Goal: Entertainment & Leisure: Consume media (video, audio)

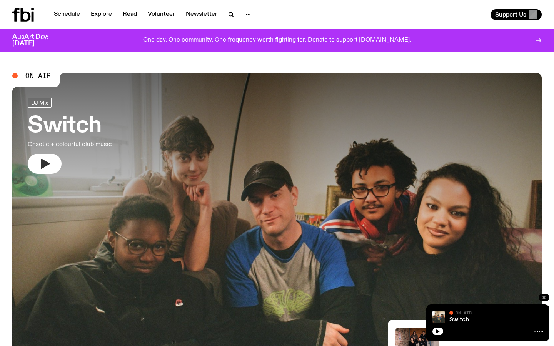
click at [47, 171] on button "button" at bounding box center [45, 164] width 34 height 20
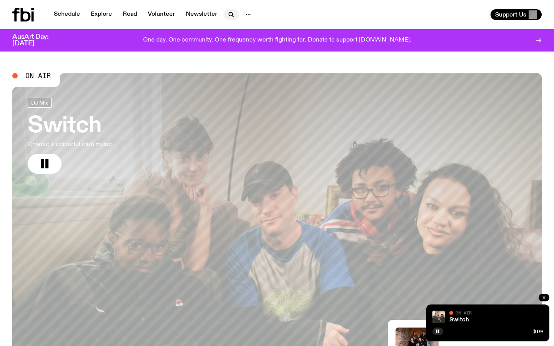
click at [229, 13] on icon "button" at bounding box center [231, 14] width 9 height 9
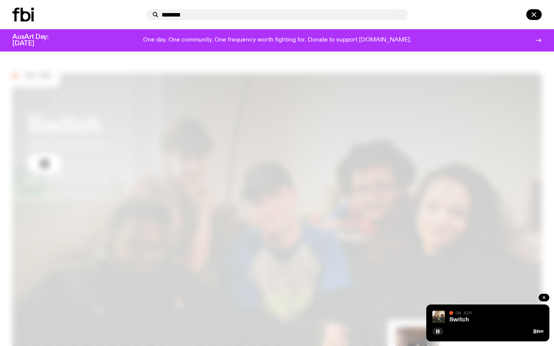
type input "********"
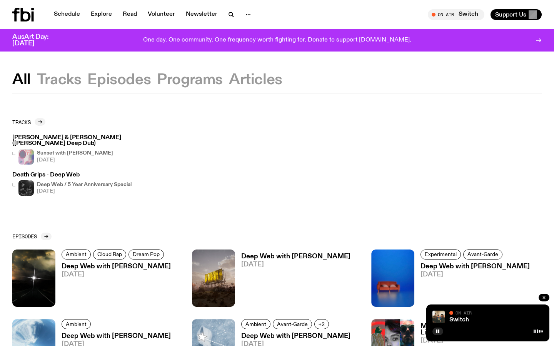
click at [80, 266] on h3 "Deep Web with [PERSON_NAME]" at bounding box center [116, 267] width 109 height 7
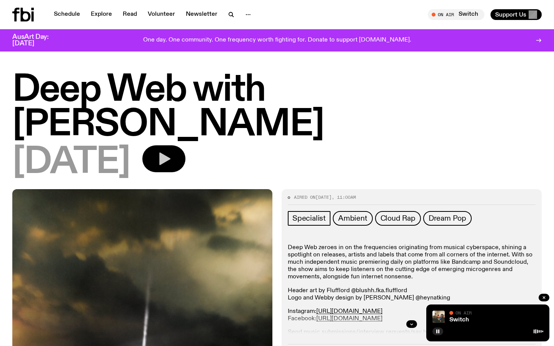
click at [185, 152] on button "button" at bounding box center [163, 158] width 43 height 27
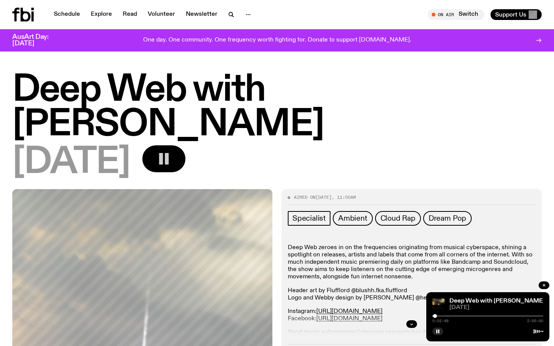
click at [185, 150] on button "button" at bounding box center [163, 158] width 43 height 27
click at [163, 162] on rect "button" at bounding box center [161, 159] width 4 height 12
click at [170, 162] on icon "button" at bounding box center [164, 159] width 11 height 13
click at [163, 162] on rect "button" at bounding box center [161, 159] width 4 height 12
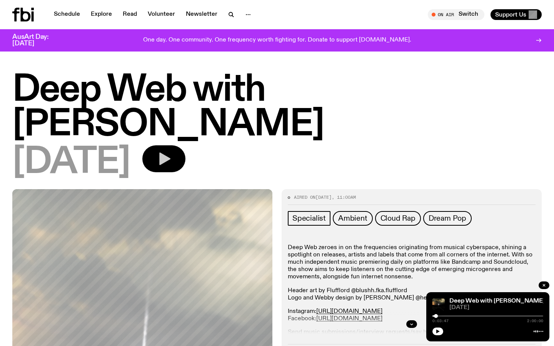
click at [170, 162] on icon "button" at bounding box center [164, 159] width 11 height 13
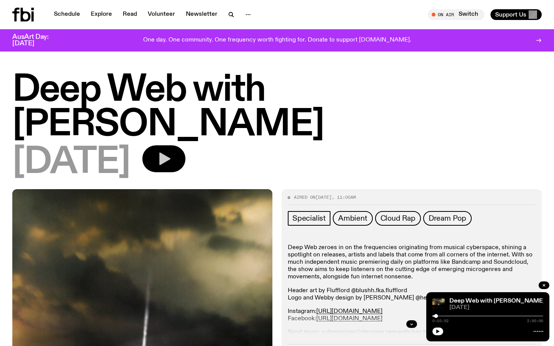
click at [172, 155] on icon "button" at bounding box center [163, 158] width 15 height 15
